Goal: Task Accomplishment & Management: Manage account settings

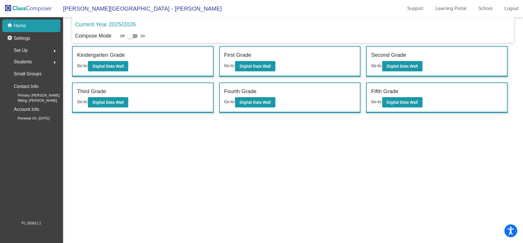
click at [34, 64] on div "Students arrow_right" at bounding box center [33, 61] width 55 height 11
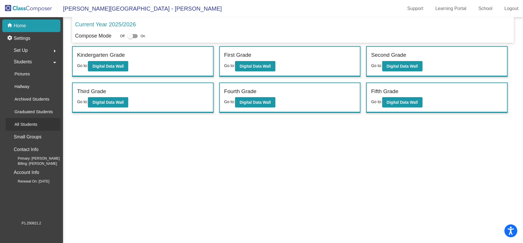
click at [34, 122] on p "All Students" at bounding box center [25, 124] width 23 height 7
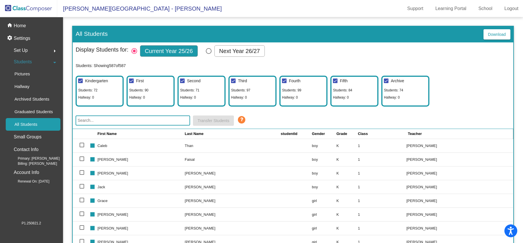
click at [128, 123] on input "text" at bounding box center [133, 120] width 115 height 10
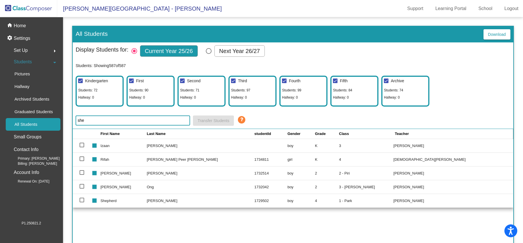
type input "she"
click at [115, 146] on td "Izaan" at bounding box center [124, 146] width 46 height 14
click at [23, 24] on p "Home" at bounding box center [20, 25] width 12 height 7
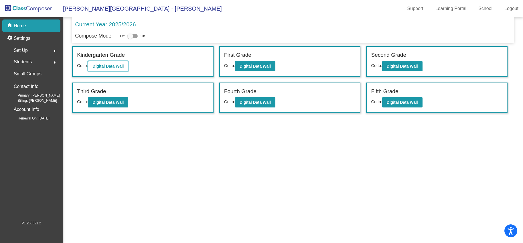
click at [124, 64] on b "Digital Data Wall" at bounding box center [108, 66] width 31 height 5
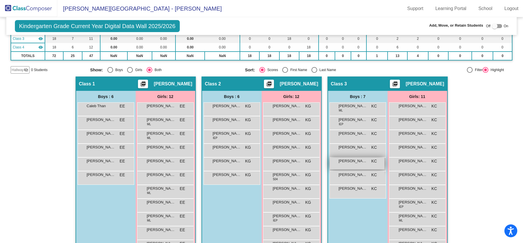
scroll to position [70, 0]
click at [350, 164] on span "[PERSON_NAME]" at bounding box center [353, 161] width 29 height 6
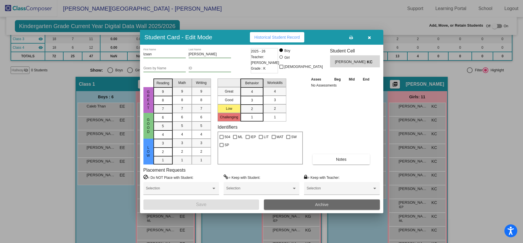
click at [330, 204] on button "Archive" at bounding box center [322, 204] width 116 height 10
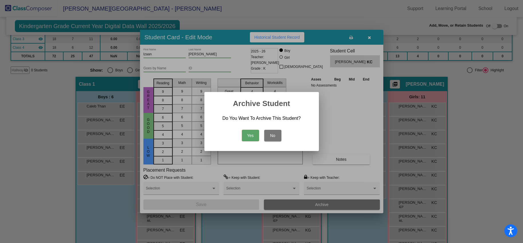
click at [254, 135] on button "Yes" at bounding box center [250, 135] width 17 height 11
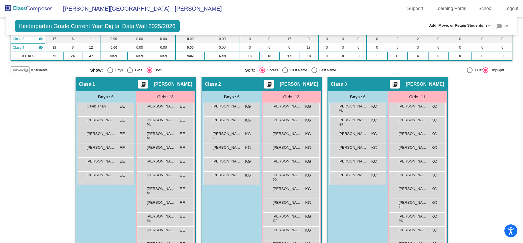
click at [42, 8] on img at bounding box center [28, 8] width 57 height 17
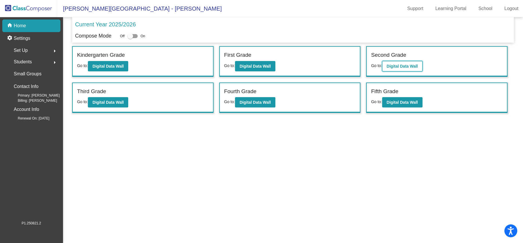
click at [401, 62] on button "Digital Data Wall" at bounding box center [402, 66] width 40 height 10
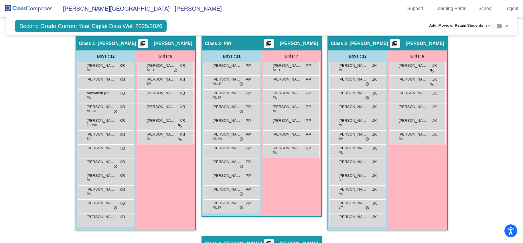
scroll to position [124, 0]
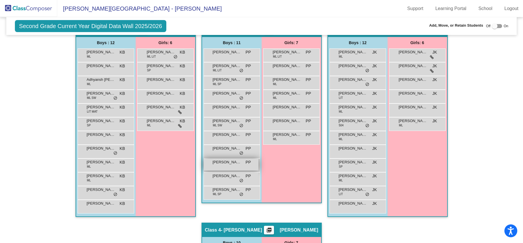
click at [227, 163] on span "[PERSON_NAME]" at bounding box center [227, 162] width 29 height 6
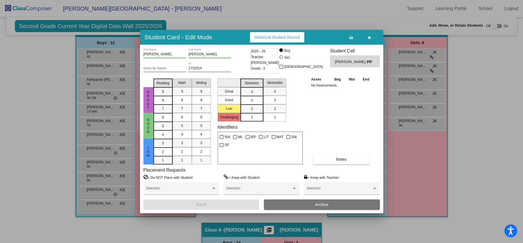
click at [337, 207] on button "Archive" at bounding box center [322, 204] width 116 height 10
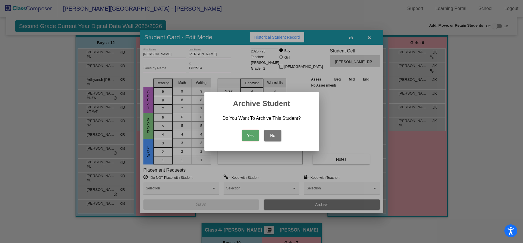
click at [257, 135] on button "Yes" at bounding box center [250, 135] width 17 height 11
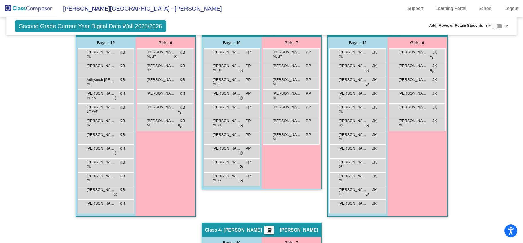
click at [44, 7] on img at bounding box center [28, 8] width 57 height 17
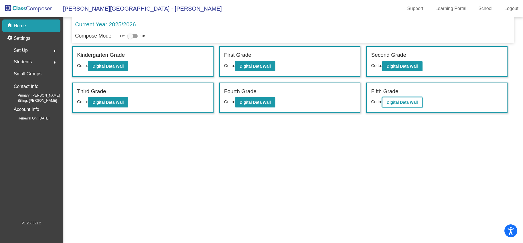
click at [411, 105] on button "Digital Data Wall" at bounding box center [402, 102] width 40 height 10
